Goal: Navigation & Orientation: Find specific page/section

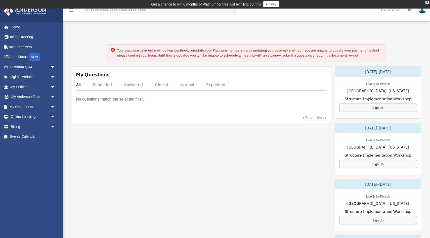
click at [72, 9] on icon "menu" at bounding box center [71, 10] width 6 height 6
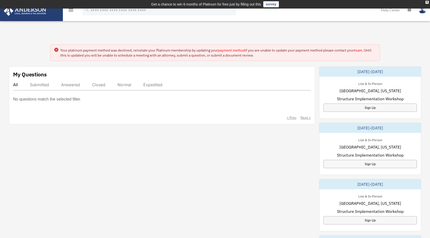
click at [44, 84] on div "Submitted" at bounding box center [39, 84] width 19 height 5
click at [78, 84] on div "Answered" at bounding box center [70, 84] width 19 height 5
click at [420, 11] on img at bounding box center [422, 9] width 8 height 7
click at [408, 11] on icon at bounding box center [409, 10] width 4 height 4
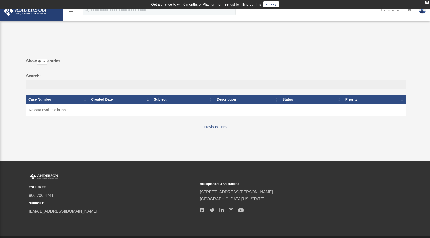
click at [74, 111] on td "No data available in table" at bounding box center [215, 110] width 379 height 13
click at [100, 100] on th "Created Date" at bounding box center [120, 99] width 63 height 9
click at [155, 101] on th "Subject" at bounding box center [183, 99] width 63 height 9
click at [223, 98] on th "Description" at bounding box center [247, 99] width 66 height 9
click at [71, 10] on icon "menu" at bounding box center [71, 10] width 6 height 6
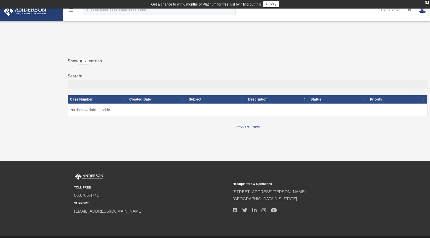
click at [71, 10] on icon "menu" at bounding box center [71, 10] width 6 height 6
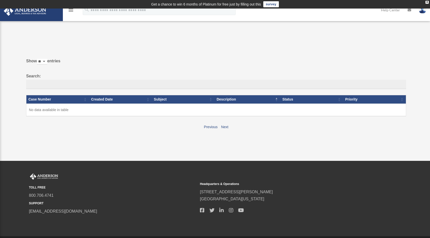
click at [71, 10] on icon "menu" at bounding box center [71, 10] width 6 height 6
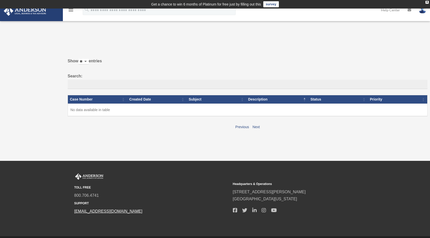
click at [97, 213] on link "[EMAIL_ADDRESS][DOMAIN_NAME]" at bounding box center [108, 211] width 68 height 4
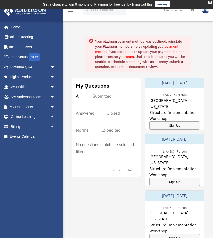
click at [208, 50] on div "Your platinum payment method was declined, reinstate your Platinum membership b…" at bounding box center [138, 201] width 158 height 357
click at [52, 96] on span "arrow_drop_down" at bounding box center [55, 97] width 10 height 10
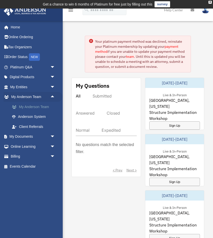
click at [41, 108] on link "My Anderson Team" at bounding box center [35, 107] width 56 height 10
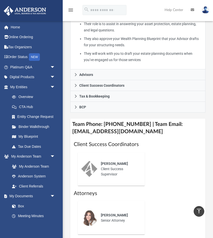
scroll to position [193, 0]
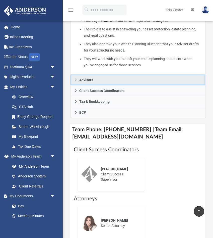
click at [91, 78] on span "Advisors" at bounding box center [86, 80] width 14 height 4
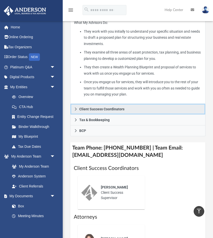
click at [113, 107] on span "Client Success Coordinators" at bounding box center [101, 109] width 45 height 4
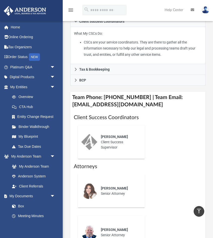
click at [69, 8] on icon "menu" at bounding box center [71, 10] width 6 height 6
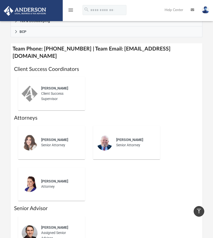
click at [172, 10] on link "Help Center" at bounding box center [174, 10] width 26 height 20
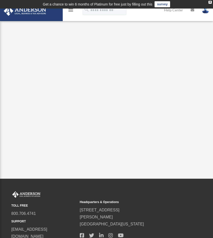
click at [178, 11] on link "Help Center" at bounding box center [174, 10] width 27 height 20
click at [38, 14] on img at bounding box center [24, 11] width 45 height 10
click at [71, 9] on icon "menu" at bounding box center [71, 10] width 6 height 6
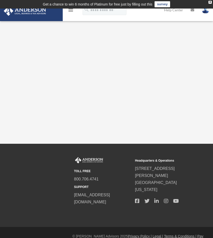
click at [37, 16] on link at bounding box center [31, 10] width 63 height 21
click at [35, 12] on img at bounding box center [24, 11] width 45 height 10
click at [72, 11] on icon "menu" at bounding box center [71, 10] width 6 height 6
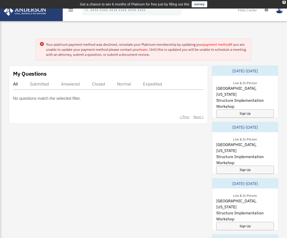
click at [44, 16] on link at bounding box center [31, 10] width 63 height 21
click at [70, 12] on icon "menu" at bounding box center [71, 10] width 6 height 6
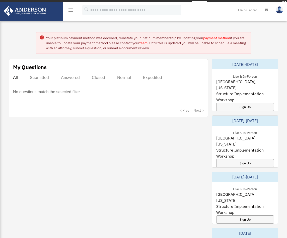
click at [71, 10] on icon "menu" at bounding box center [71, 10] width 6 height 6
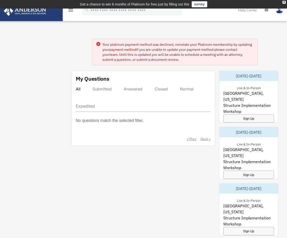
click at [40, 15] on img at bounding box center [24, 11] width 45 height 10
click at [70, 11] on icon "menu" at bounding box center [71, 10] width 6 height 6
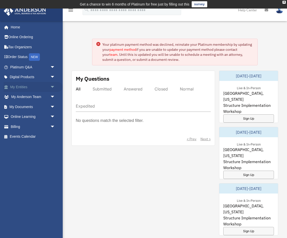
click at [48, 87] on link "My Entities arrow_drop_down" at bounding box center [33, 87] width 59 height 10
click at [52, 87] on span "arrow_drop_down" at bounding box center [55, 87] width 10 height 10
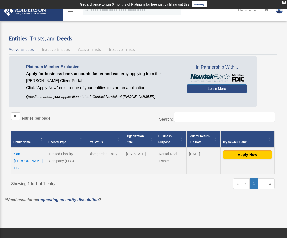
click at [281, 107] on div "Entities, Trusts, and Deeds Active Entities Inactive Entities Active Trusts Ina…" at bounding box center [143, 116] width 284 height 162
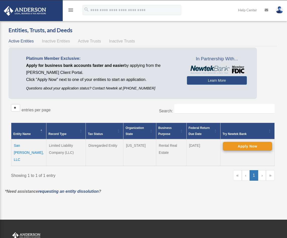
scroll to position [8, 0]
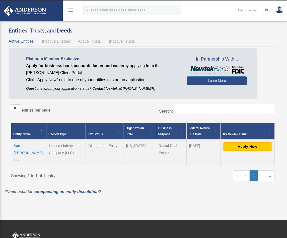
click at [33, 144] on td "San [PERSON_NAME], LLC" at bounding box center [28, 152] width 35 height 27
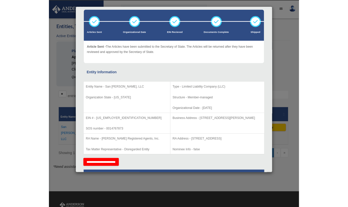
scroll to position [0, 0]
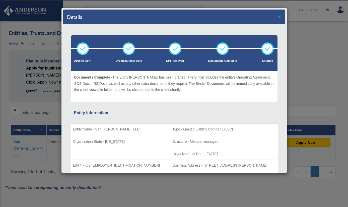
click at [167, 80] on p "Documents Complete - The Entity Binder has been drafted. The Binder includes th…" at bounding box center [174, 83] width 200 height 19
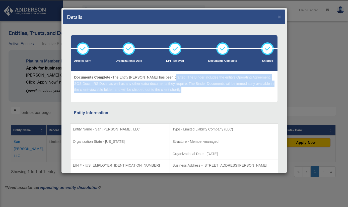
drag, startPoint x: 167, startPoint y: 80, endPoint x: 179, endPoint y: 90, distance: 15.9
click at [179, 90] on p "Documents Complete - The Entity Binder has been drafted. The Binder includes th…" at bounding box center [174, 83] width 200 height 19
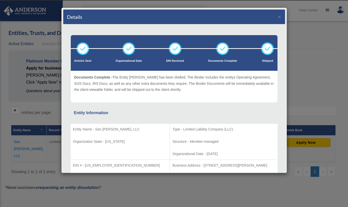
click at [287, 80] on div "Details × Articles Sent Organizational Date" at bounding box center [174, 103] width 348 height 207
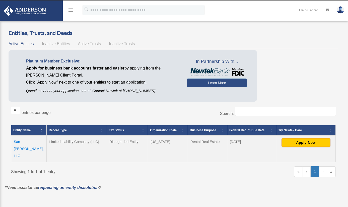
click at [287, 167] on link "›" at bounding box center [324, 172] width 8 height 11
click at [36, 141] on td "San Agustin, LLC" at bounding box center [28, 149] width 35 height 27
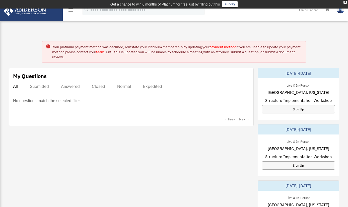
click at [41, 13] on img at bounding box center [24, 11] width 45 height 10
click at [68, 10] on icon "menu" at bounding box center [71, 10] width 6 height 6
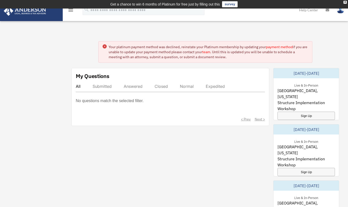
click at [50, 10] on link at bounding box center [31, 10] width 63 height 21
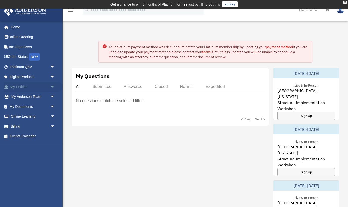
click at [50, 86] on span "arrow_drop_down" at bounding box center [55, 87] width 10 height 10
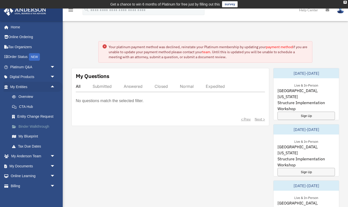
click at [36, 125] on link "Binder Walkthrough" at bounding box center [35, 127] width 56 height 10
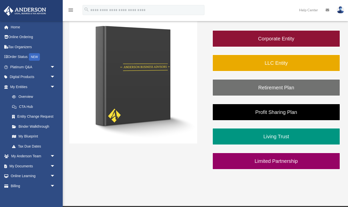
scroll to position [90, 0]
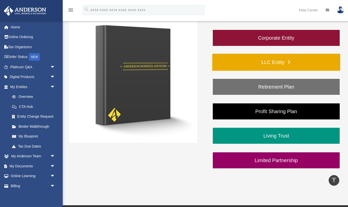
click at [301, 61] on link "LLC Entity" at bounding box center [277, 62] width 128 height 17
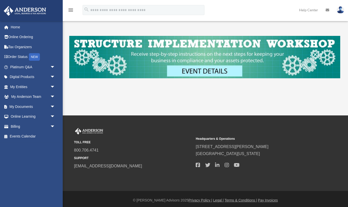
scroll to position [213, 0]
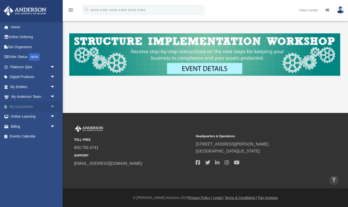
click at [24, 105] on link "My Documents arrow_drop_down" at bounding box center [33, 107] width 59 height 10
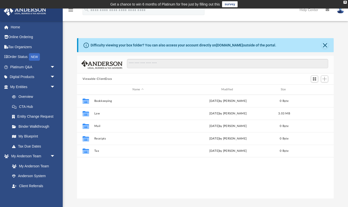
scroll to position [0, 0]
click at [29, 89] on link "My Entities arrow_drop_down" at bounding box center [33, 87] width 59 height 10
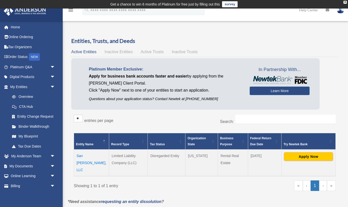
click at [122, 154] on td "Limited Liability Company (LLC)" at bounding box center [128, 163] width 39 height 27
click at [123, 141] on th "Record Type" at bounding box center [128, 141] width 39 height 17
click at [89, 143] on th "Entity Name" at bounding box center [91, 141] width 35 height 17
click at [86, 155] on td "San Agustin, LLC" at bounding box center [91, 163] width 35 height 27
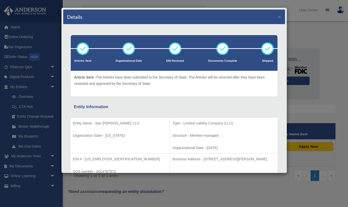
scroll to position [20, 0]
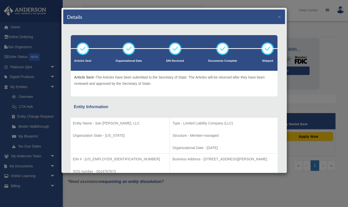
click at [278, 84] on div "Article Sent - The Articles have been submitted to the Secretary of State. The …" at bounding box center [174, 84] width 207 height 26
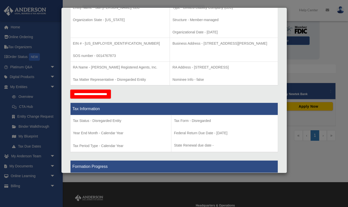
scroll to position [98, 0]
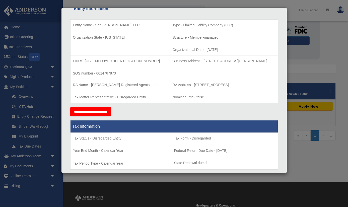
click at [34, 127] on div "Details × Articles Sent Organizational Date" at bounding box center [174, 103] width 348 height 207
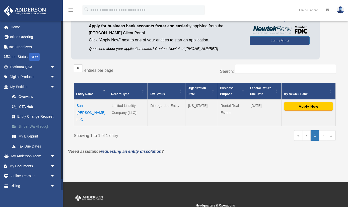
click at [36, 126] on link "Binder Walkthrough" at bounding box center [35, 127] width 56 height 10
click at [33, 136] on link "My Blueprint" at bounding box center [35, 137] width 56 height 10
click at [24, 136] on link "My Blueprint" at bounding box center [35, 137] width 56 height 10
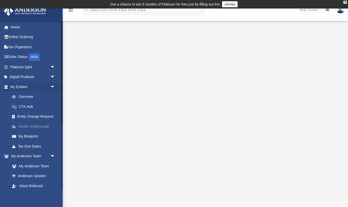
click at [40, 126] on link "Binder Walkthrough" at bounding box center [35, 127] width 56 height 10
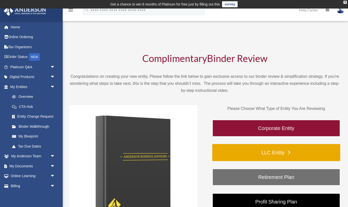
click at [282, 152] on link "LLC Entity" at bounding box center [277, 152] width 128 height 17
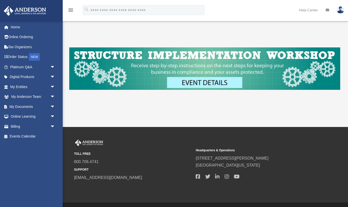
scroll to position [213, 0]
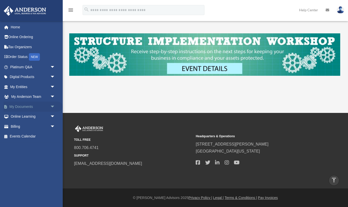
click at [30, 105] on link "My Documents arrow_drop_down" at bounding box center [33, 107] width 59 height 10
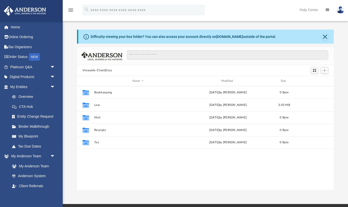
scroll to position [114, 257]
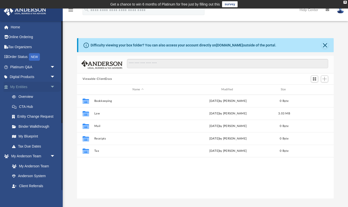
click at [33, 87] on link "My Entities arrow_drop_down" at bounding box center [33, 87] width 59 height 10
click at [35, 97] on link "Overview" at bounding box center [35, 97] width 56 height 10
click at [35, 87] on link "My Entities arrow_drop_down" at bounding box center [33, 87] width 59 height 10
click at [51, 66] on span "arrow_drop_down" at bounding box center [55, 67] width 10 height 10
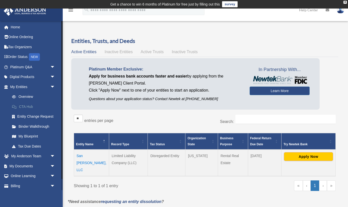
click at [34, 107] on link "CTA Hub" at bounding box center [35, 107] width 56 height 10
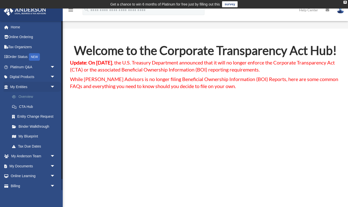
click at [34, 96] on link "Overview" at bounding box center [35, 97] width 56 height 10
click at [29, 87] on link "My Entities arrow_drop_down" at bounding box center [33, 87] width 59 height 10
click at [27, 85] on link "My Entities arrow_drop_down" at bounding box center [33, 87] width 59 height 10
click at [32, 76] on link "Digital Products arrow_drop_down" at bounding box center [33, 77] width 59 height 10
